Goal: Information Seeking & Learning: Learn about a topic

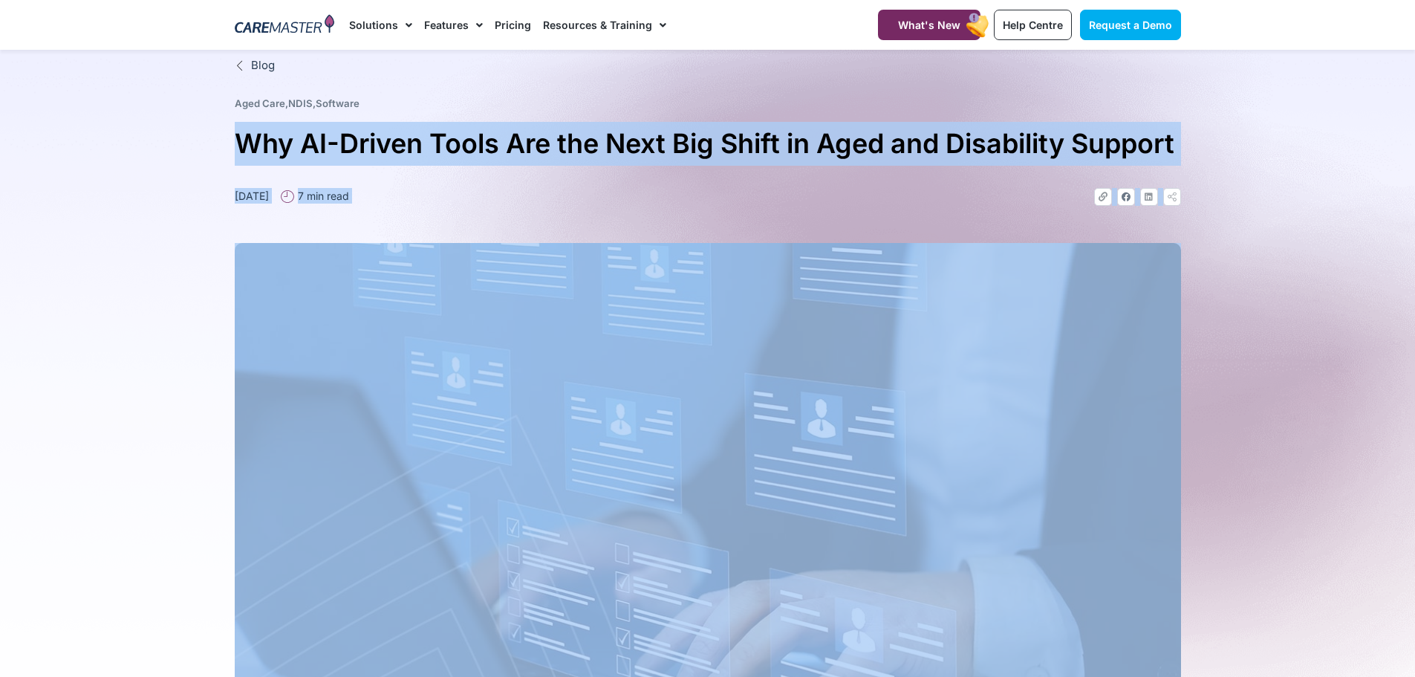
drag, startPoint x: 558, startPoint y: 529, endPoint x: 208, endPoint y: 125, distance: 534.9
copy div "Why AI-Driven Tools Are the Next Big Shift in Aged and Disability Support June …"
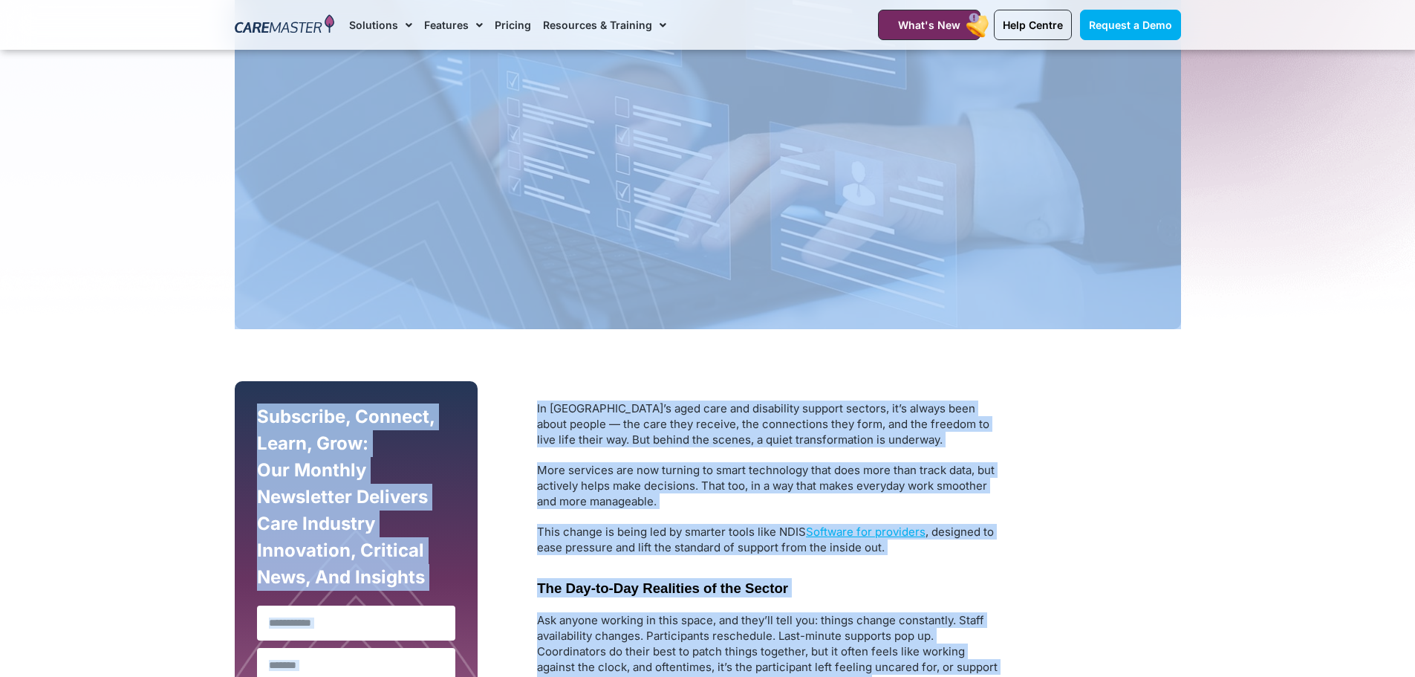
scroll to position [446, 0]
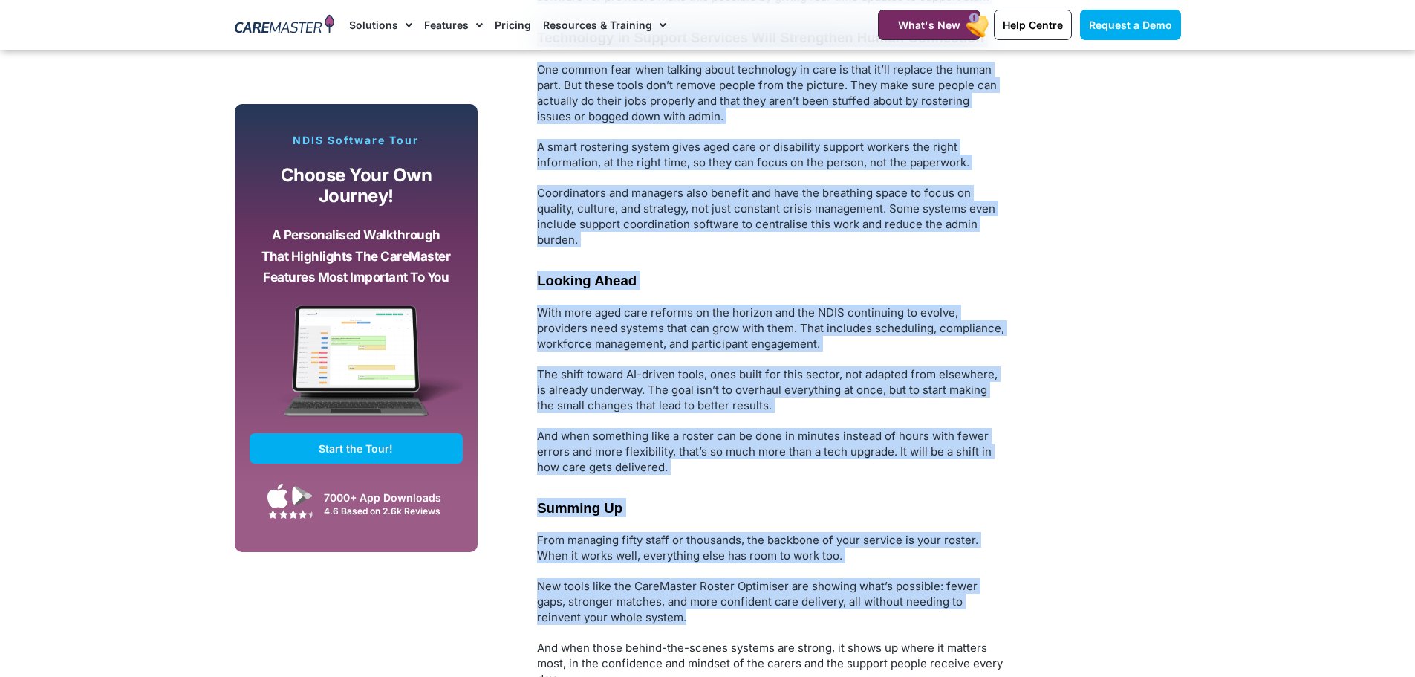
scroll to position [2683, 0]
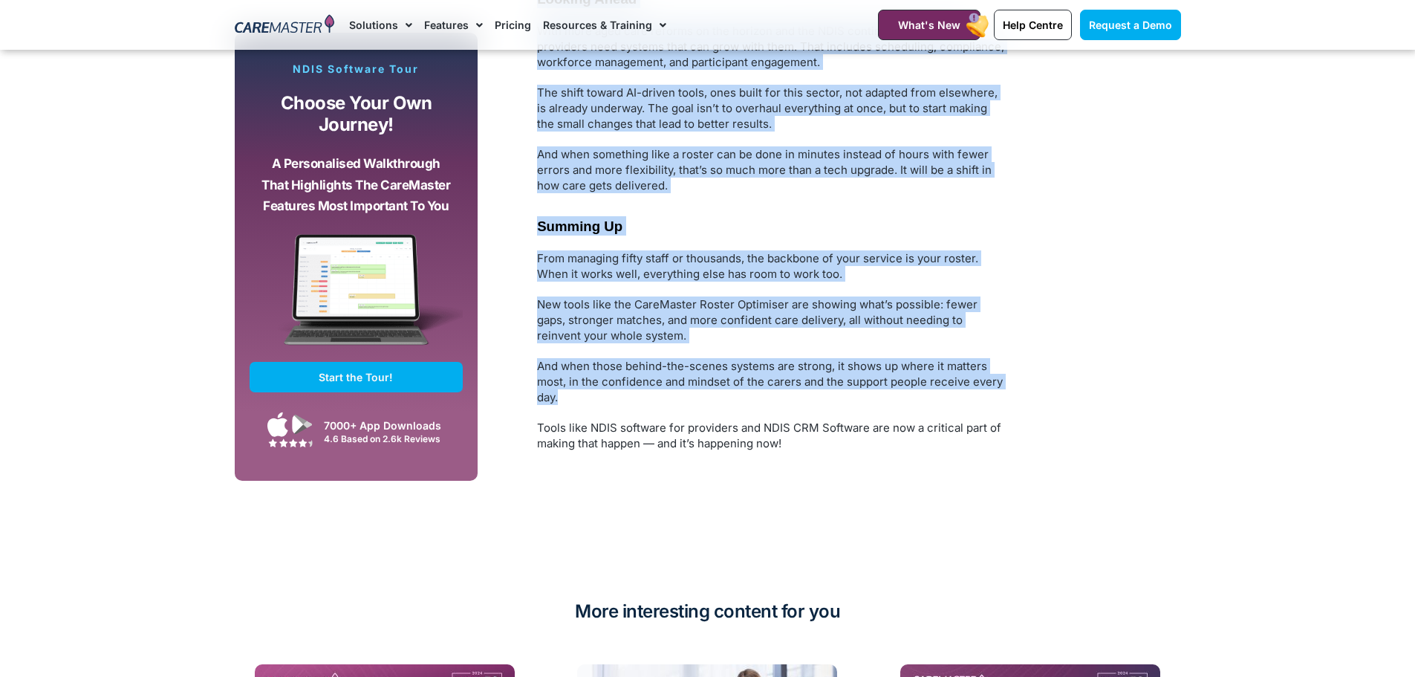
drag, startPoint x: 536, startPoint y: 411, endPoint x: 573, endPoint y: 442, distance: 47.9
copy div "In Australia’s aged care and disability support sectors, it’s always been about…"
